Goal: Transaction & Acquisition: Purchase product/service

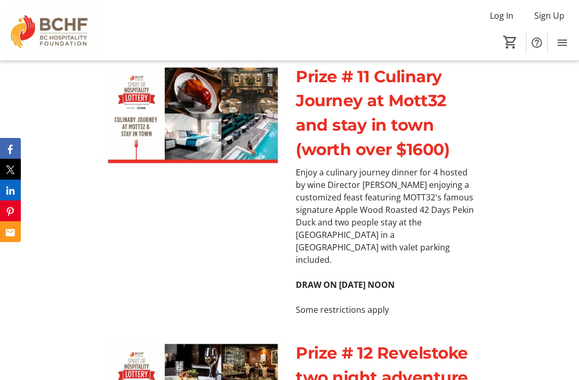
scroll to position [4426, 0]
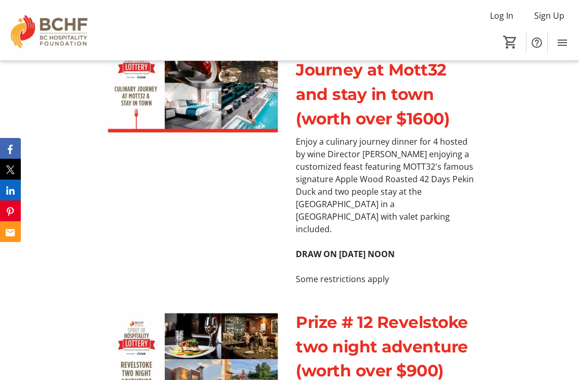
click at [250, 311] on img at bounding box center [193, 362] width 181 height 102
click at [248, 311] on img at bounding box center [193, 362] width 181 height 102
click at [266, 311] on img at bounding box center [193, 362] width 181 height 102
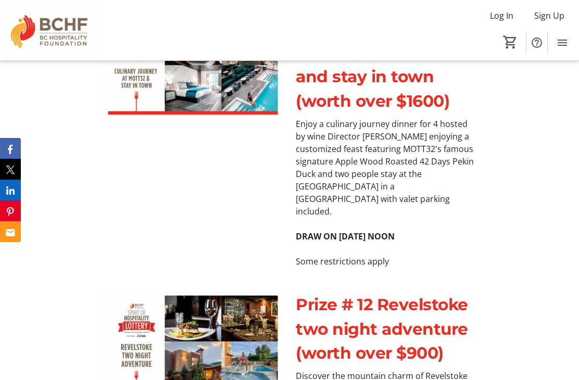
scroll to position [4442, 0]
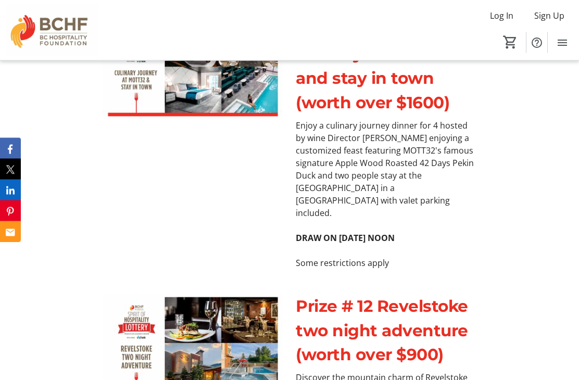
click at [378, 257] on p "Some restrictions apply" at bounding box center [386, 263] width 181 height 13
click at [363, 257] on p "Some restrictions apply" at bounding box center [386, 263] width 181 height 13
click at [375, 257] on p "Some restrictions apply" at bounding box center [386, 263] width 181 height 13
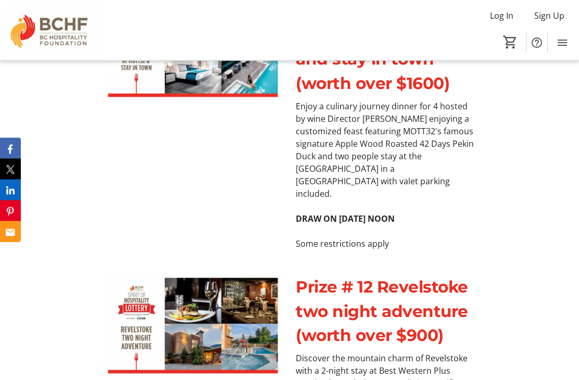
scroll to position [4462, 0]
click at [490, 263] on div "Prize # 12 Revelstoke two night adventure (worth over $900) Discover the mounta…" at bounding box center [289, 376] width 579 height 227
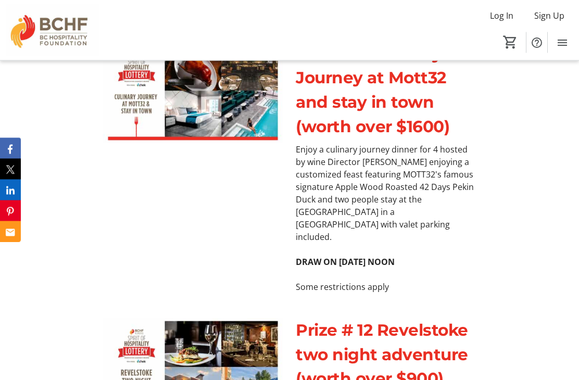
scroll to position [4387, 0]
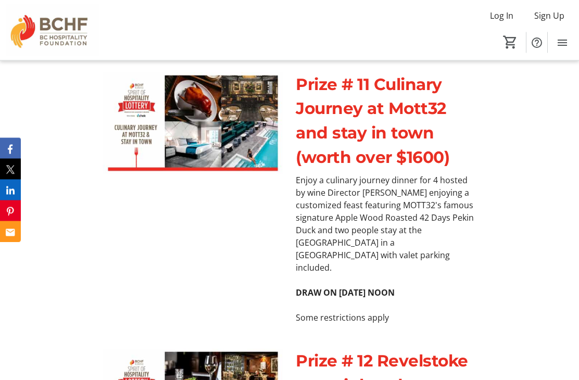
click at [356, 312] on p "Some restrictions apply" at bounding box center [386, 318] width 181 height 13
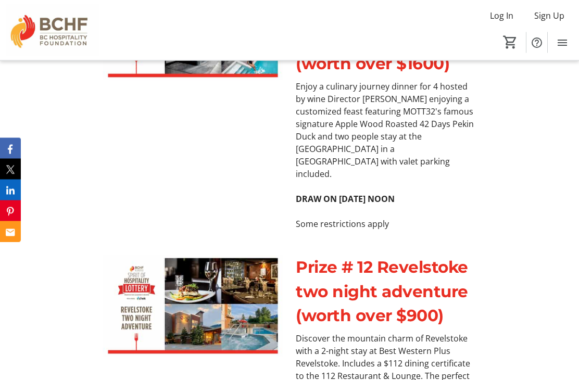
scroll to position [4479, 0]
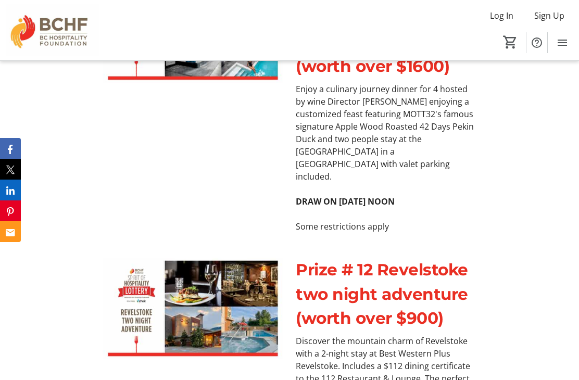
click at [354, 301] on div "Prize # 12 Revelstoke two night adventure (worth over $900) Discover the mounta…" at bounding box center [289, 358] width 579 height 227
click at [361, 299] on div "Prize # 12 Revelstoke two night adventure (worth over $900) Discover the mounta…" at bounding box center [289, 358] width 579 height 227
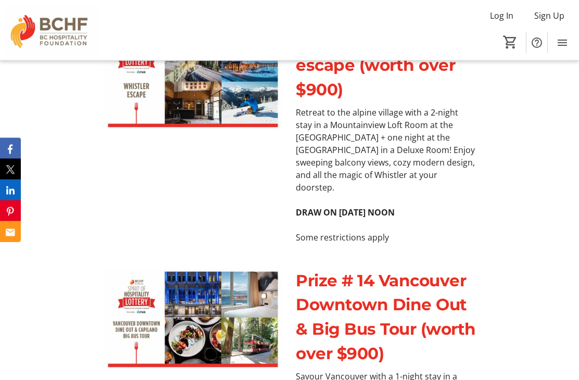
scroll to position [4937, 0]
